Goal: Navigation & Orientation: Find specific page/section

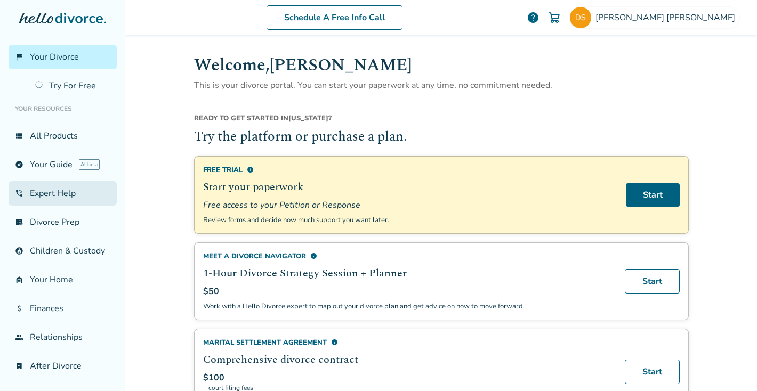
click at [47, 196] on link "phone_in_talk Expert Help" at bounding box center [63, 193] width 108 height 25
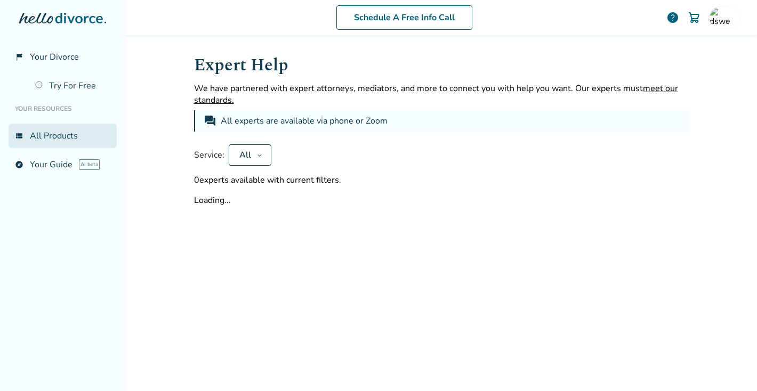
click at [60, 139] on link "view_list All Products" at bounding box center [63, 136] width 108 height 25
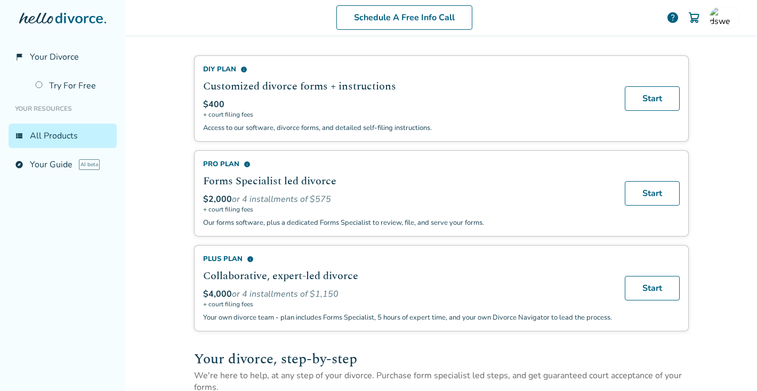
scroll to position [58, 0]
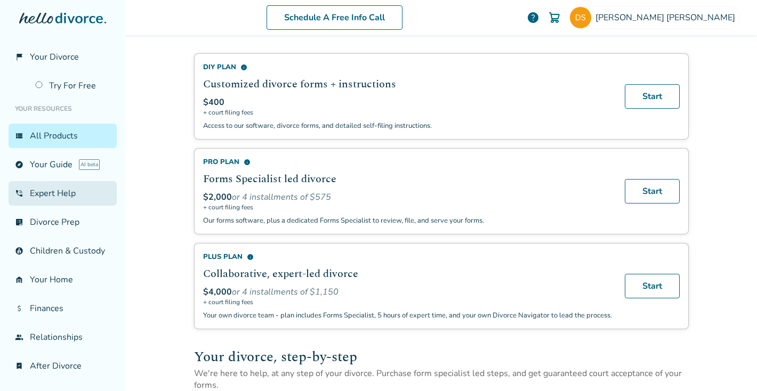
click at [61, 193] on link "phone_in_talk Expert Help" at bounding box center [63, 193] width 108 height 25
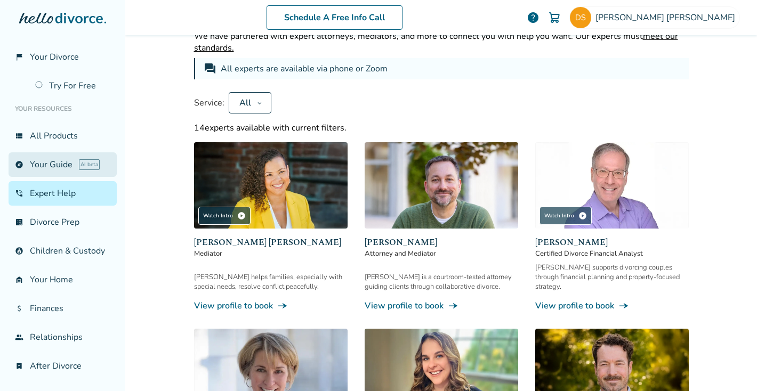
click at [58, 160] on link "explore Your Guide AI beta" at bounding box center [63, 164] width 108 height 25
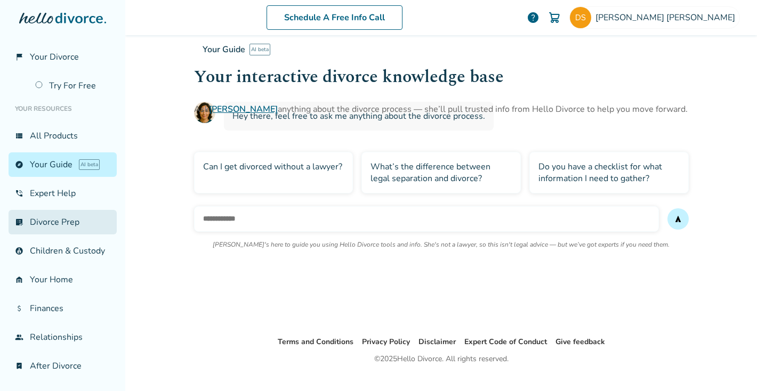
click at [62, 226] on link "list_alt_check Divorce Prep" at bounding box center [63, 222] width 108 height 25
